Goal: Task Accomplishment & Management: Use online tool/utility

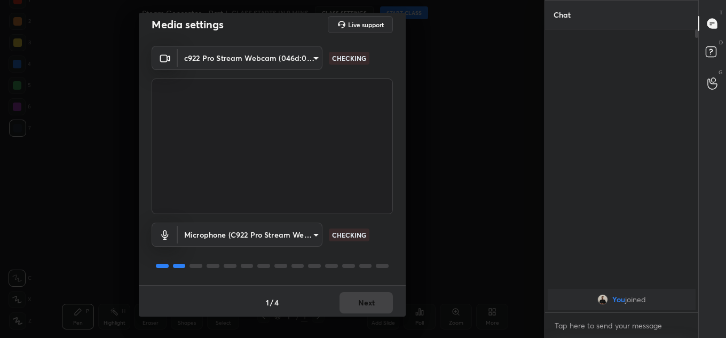
scroll to position [12, 0]
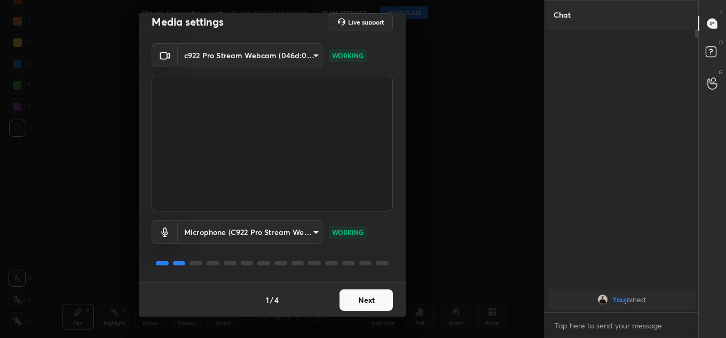
click at [359, 306] on button "Next" at bounding box center [366, 299] width 53 height 21
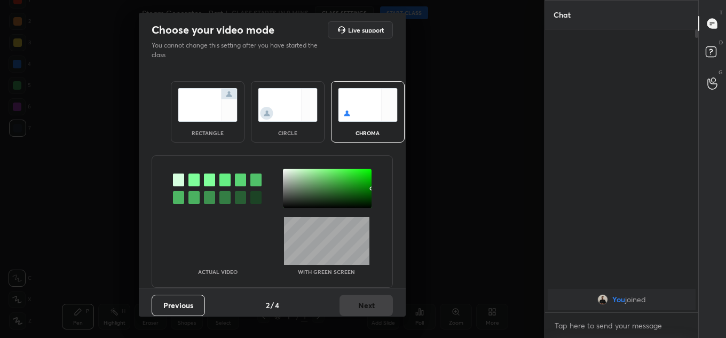
click at [188, 112] on img at bounding box center [208, 105] width 60 height 34
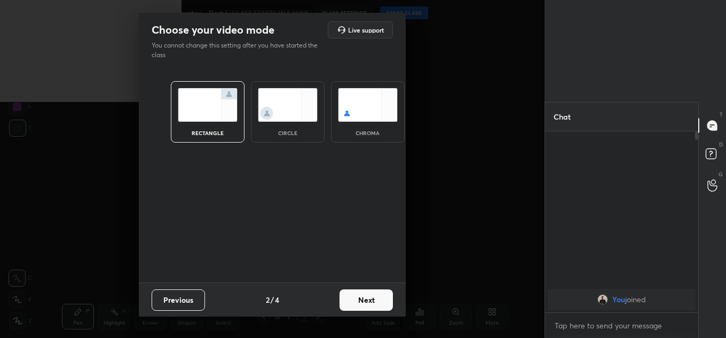
scroll to position [203, 150]
drag, startPoint x: 372, startPoint y: 275, endPoint x: 372, endPoint y: 291, distance: 16.5
click at [372, 280] on div "rectangle circle chroma" at bounding box center [272, 175] width 267 height 214
click at [372, 291] on button "Next" at bounding box center [366, 299] width 53 height 21
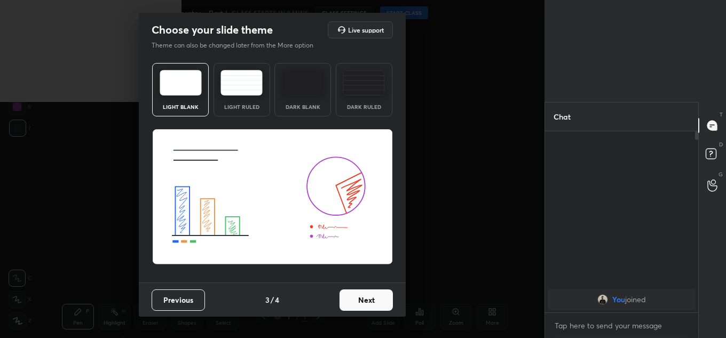
click at [373, 297] on button "Next" at bounding box center [366, 299] width 53 height 21
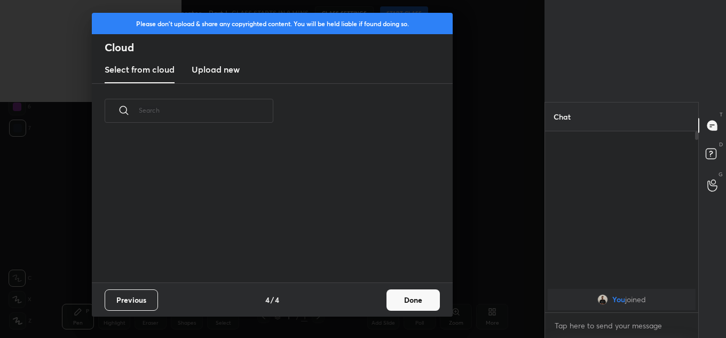
click at [413, 297] on button "Done" at bounding box center [412, 299] width 53 height 21
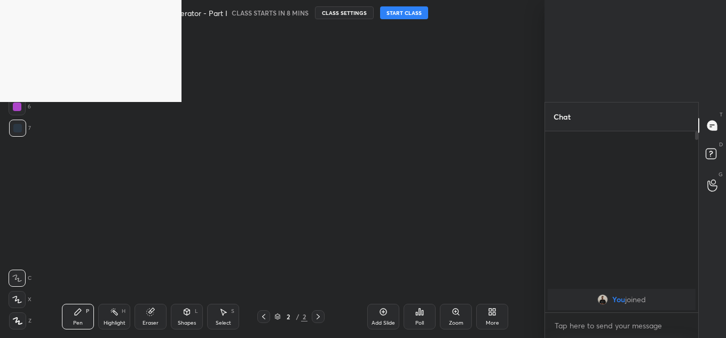
click at [387, 19] on div "Steam Generator - Part I CLASS STARTS IN 8 MINS CLASS SETTINGS START CLASS" at bounding box center [285, 13] width 286 height 26
click at [390, 17] on button "START CLASS" at bounding box center [404, 12] width 48 height 13
drag, startPoint x: 297, startPoint y: 123, endPoint x: 472, endPoint y: 58, distance: 186.8
click at [472, 58] on div "Setting up your live class Poll for secs No correct answer Start poll" at bounding box center [285, 161] width 502 height 270
click at [425, 10] on button "End Class" at bounding box center [439, 12] width 44 height 13
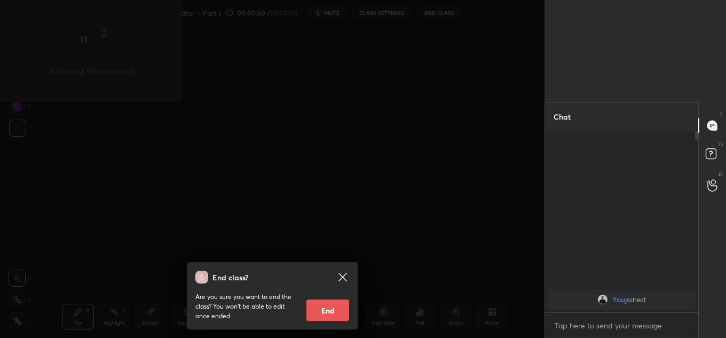
click at [324, 310] on button "End" at bounding box center [327, 309] width 43 height 21
type textarea "x"
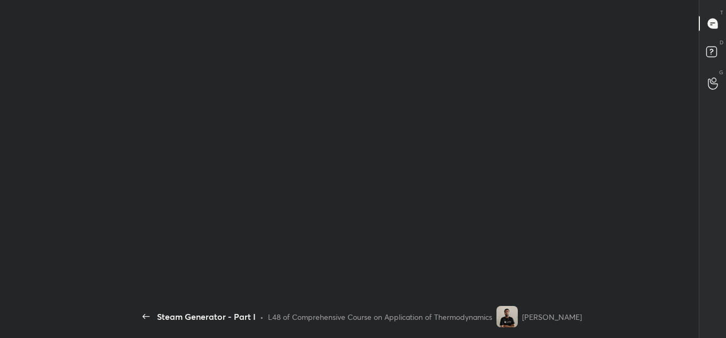
scroll to position [0, 0]
